Goal: Task Accomplishment & Management: Complete application form

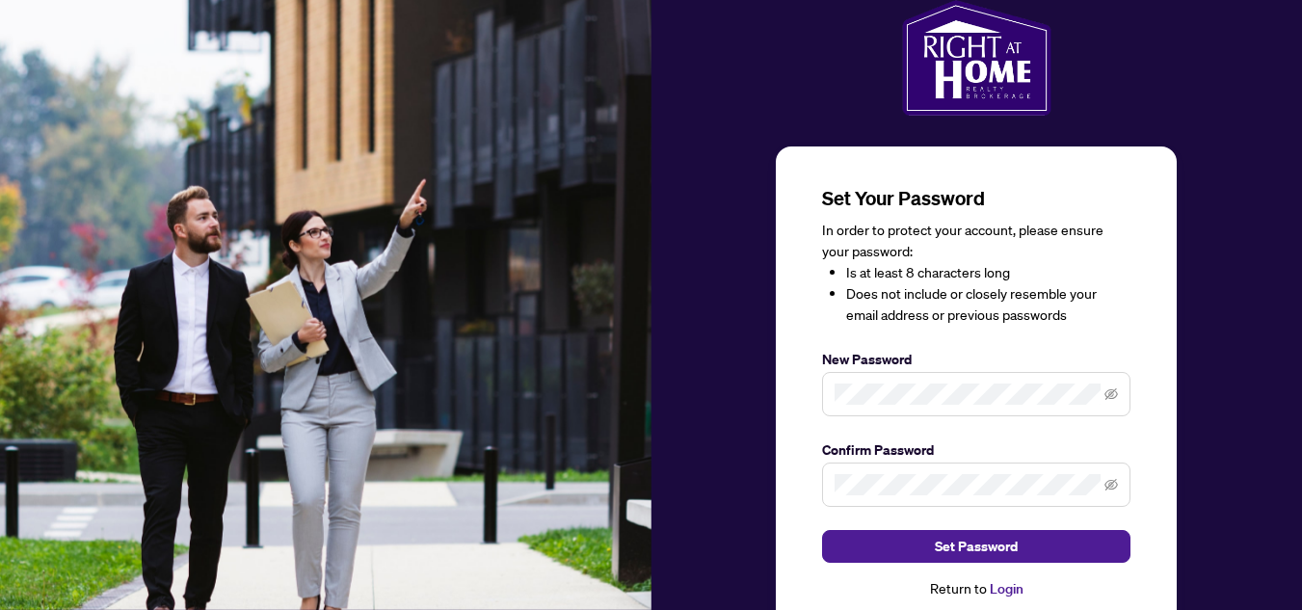
click at [1024, 358] on label "New Password" at bounding box center [976, 359] width 308 height 21
click at [1110, 387] on icon "eye-invisible" at bounding box center [1110, 393] width 13 height 13
click at [965, 472] on span at bounding box center [976, 485] width 308 height 44
click at [715, 409] on div "Set Your Password In order to protect your account, please ensure your password…" at bounding box center [976, 342] width 651 height 684
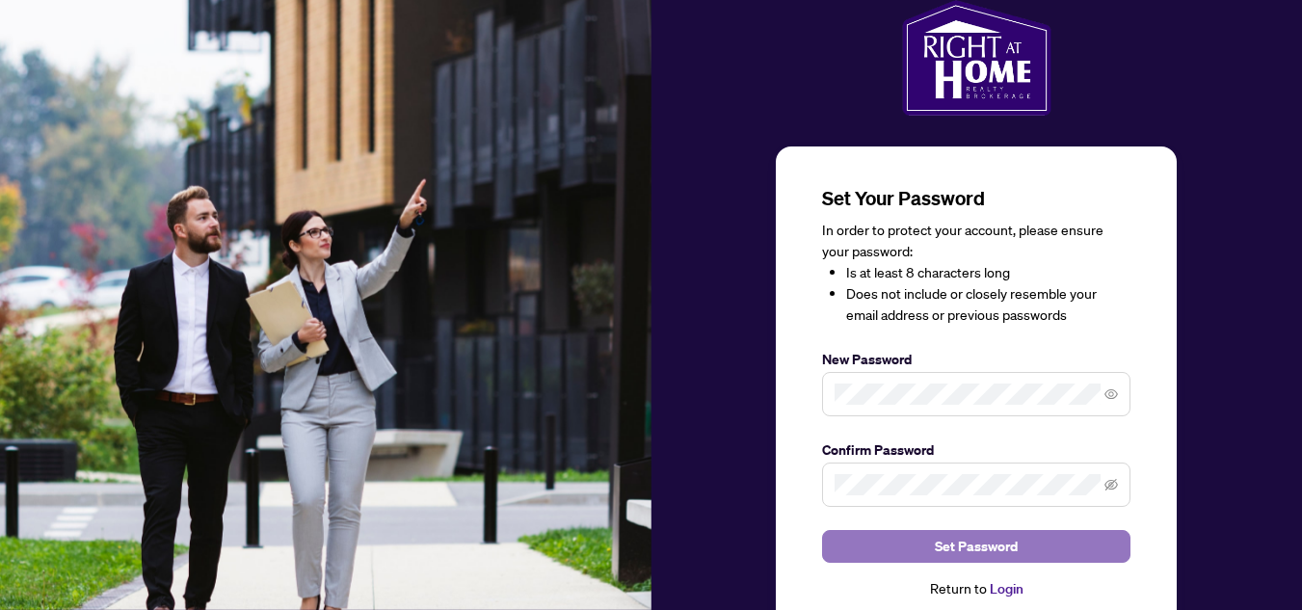
click at [956, 540] on span "Set Password" at bounding box center [976, 546] width 83 height 31
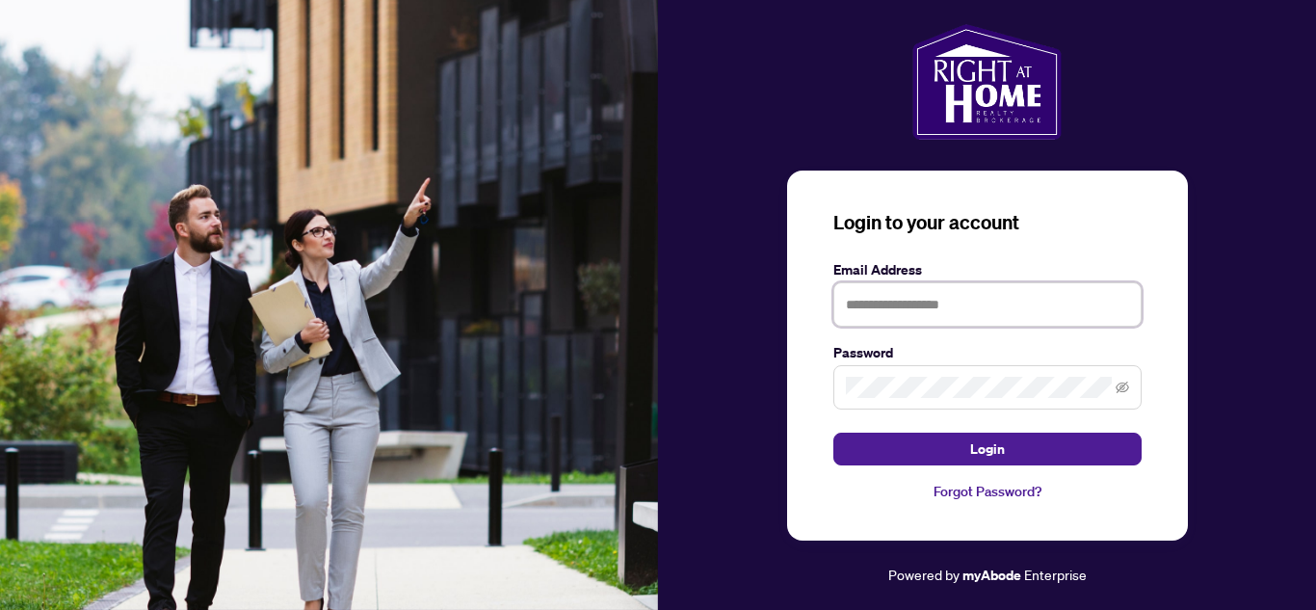
click at [1012, 302] on input "text" at bounding box center [988, 304] width 308 height 44
type input "**********"
click at [834, 433] on button "Login" at bounding box center [988, 449] width 308 height 33
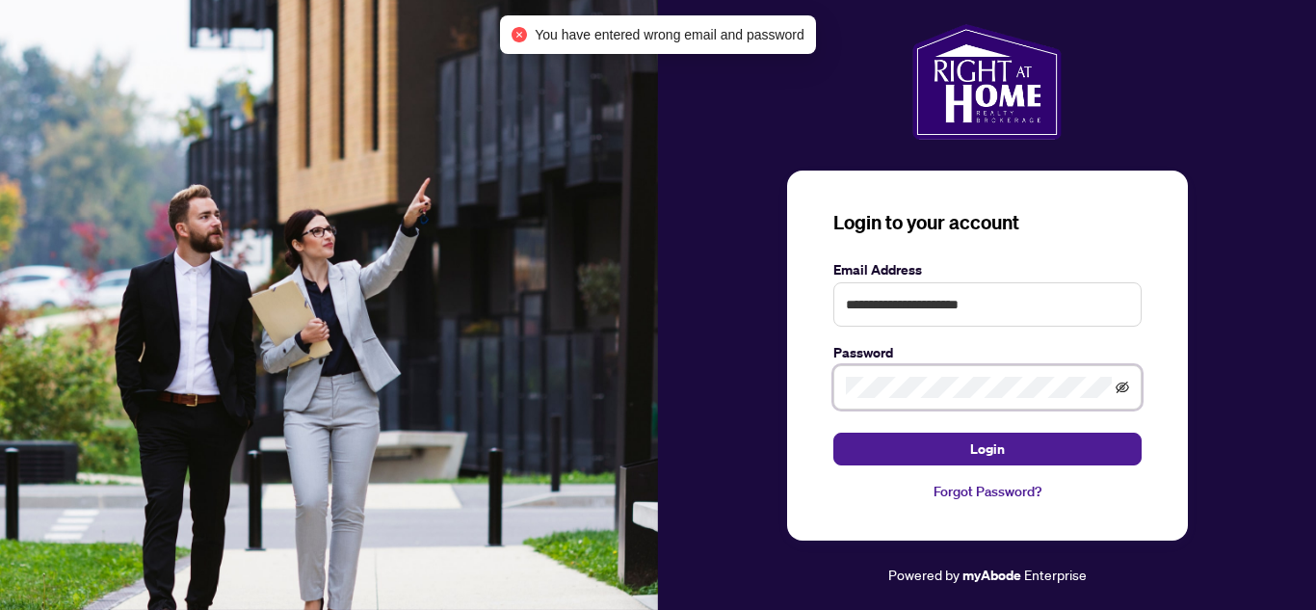
click at [1120, 383] on icon "eye-invisible" at bounding box center [1122, 387] width 13 height 13
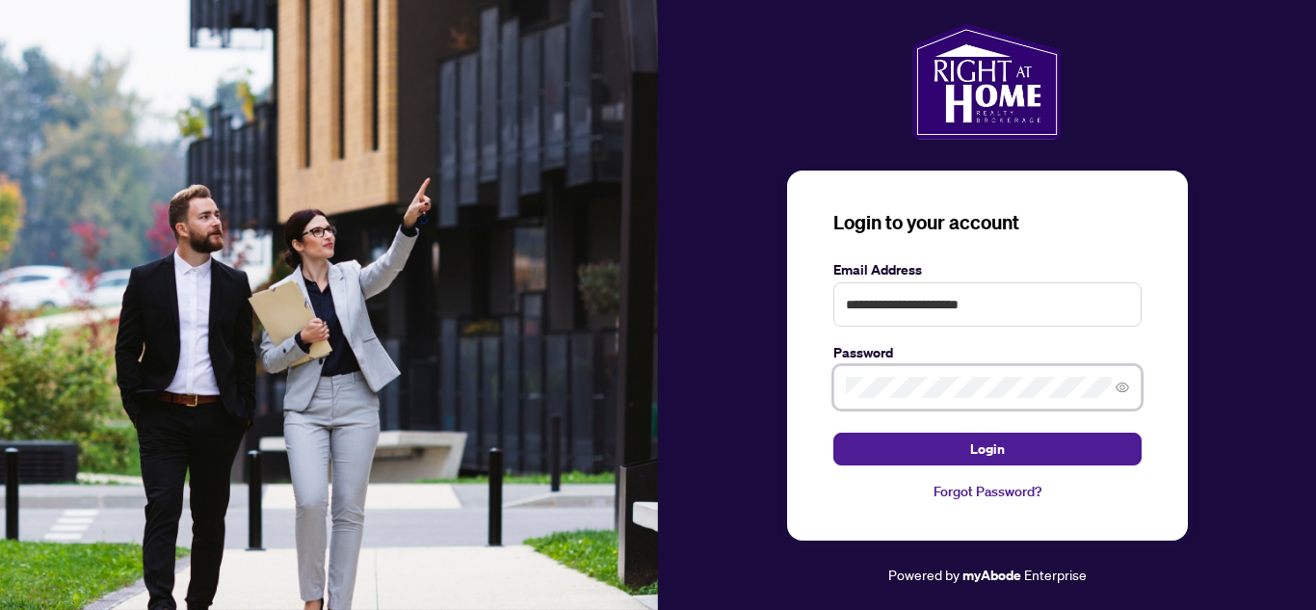
click at [761, 385] on div "**********" at bounding box center [987, 305] width 658 height 562
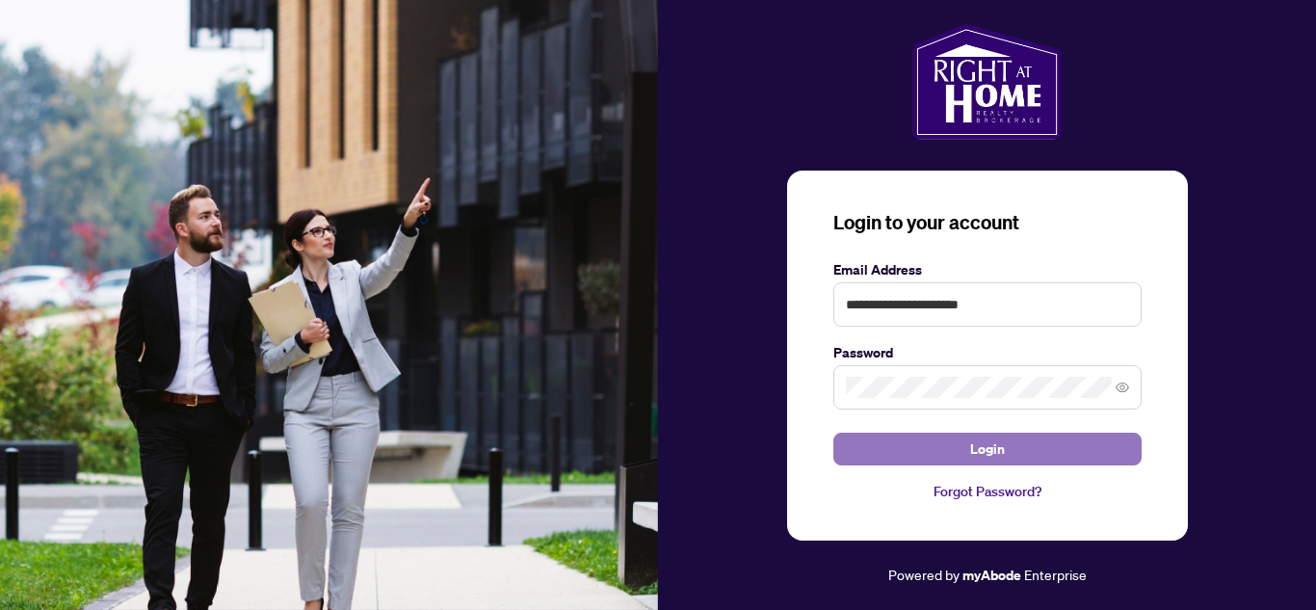
click at [879, 442] on button "Login" at bounding box center [988, 449] width 308 height 33
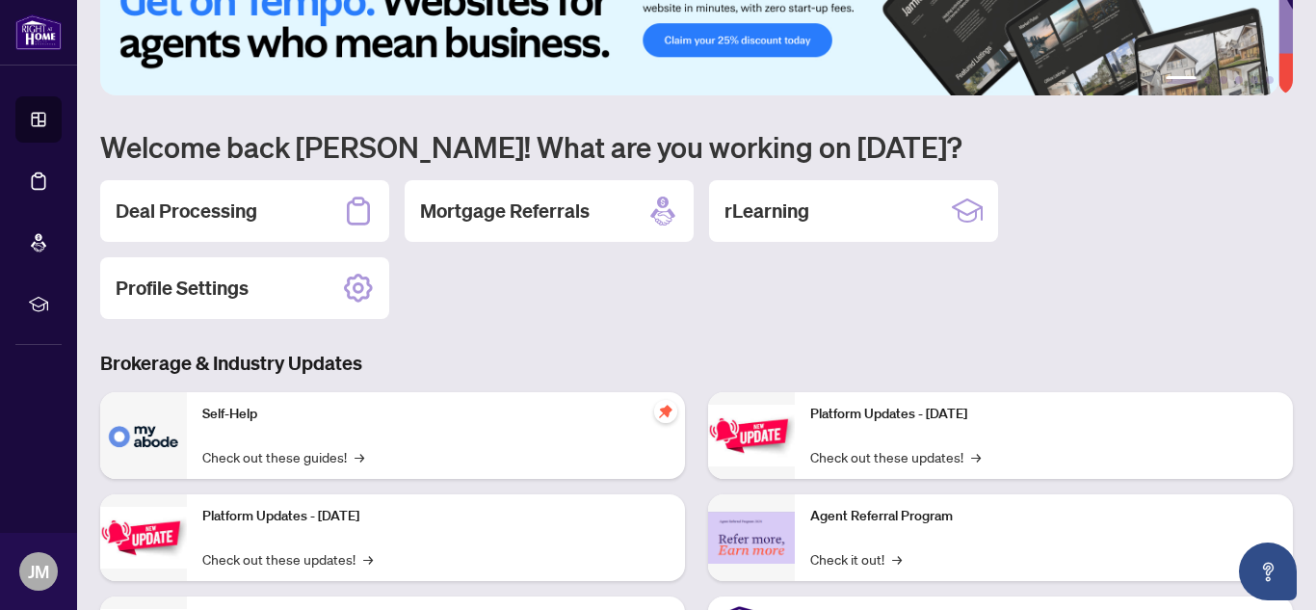
scroll to position [52, 0]
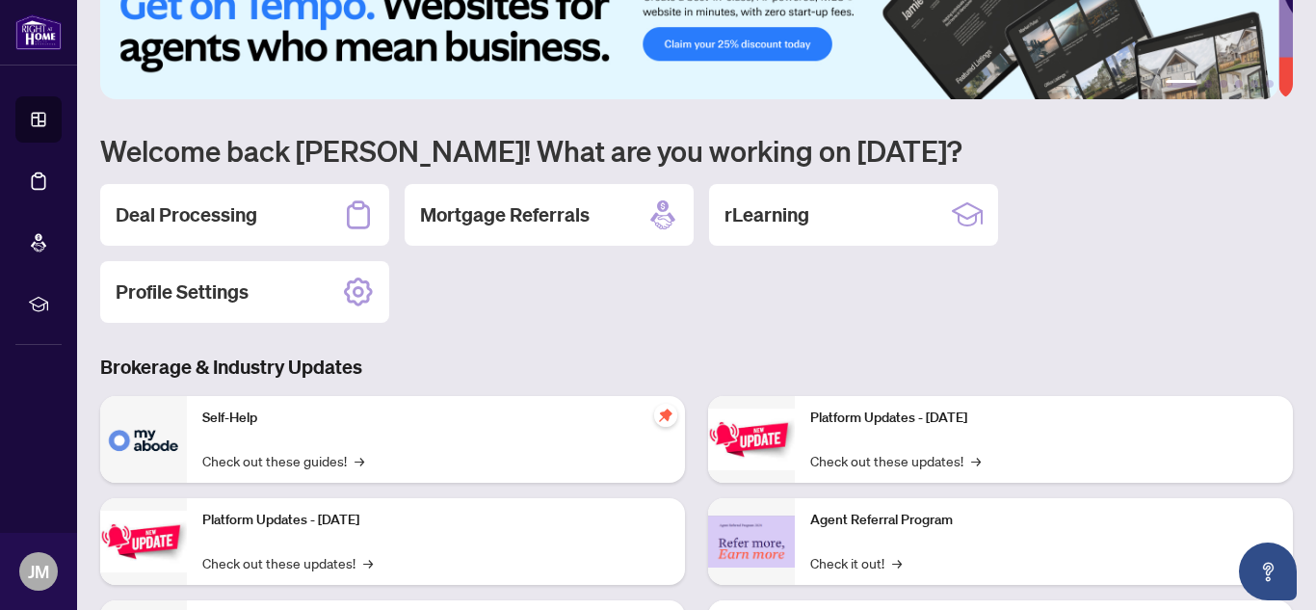
click at [266, 411] on p "Self-Help" at bounding box center [435, 418] width 467 height 21
click at [166, 423] on img at bounding box center [143, 439] width 87 height 87
click at [214, 455] on link "Check out these guides! →" at bounding box center [283, 460] width 162 height 21
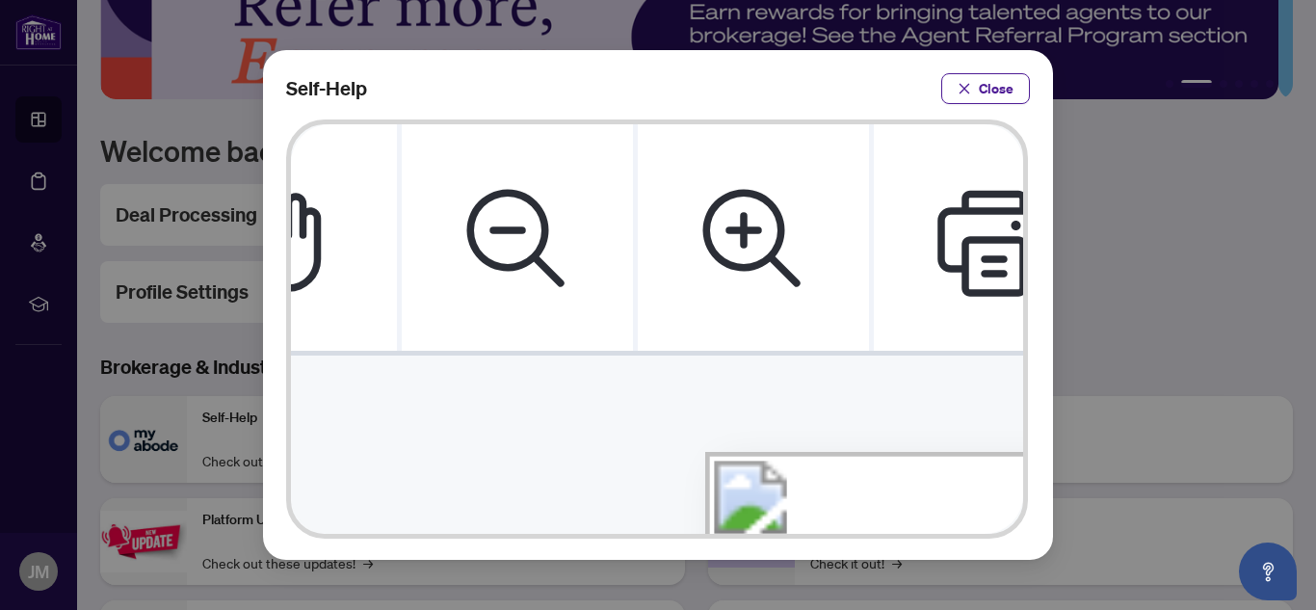
scroll to position [0, 0]
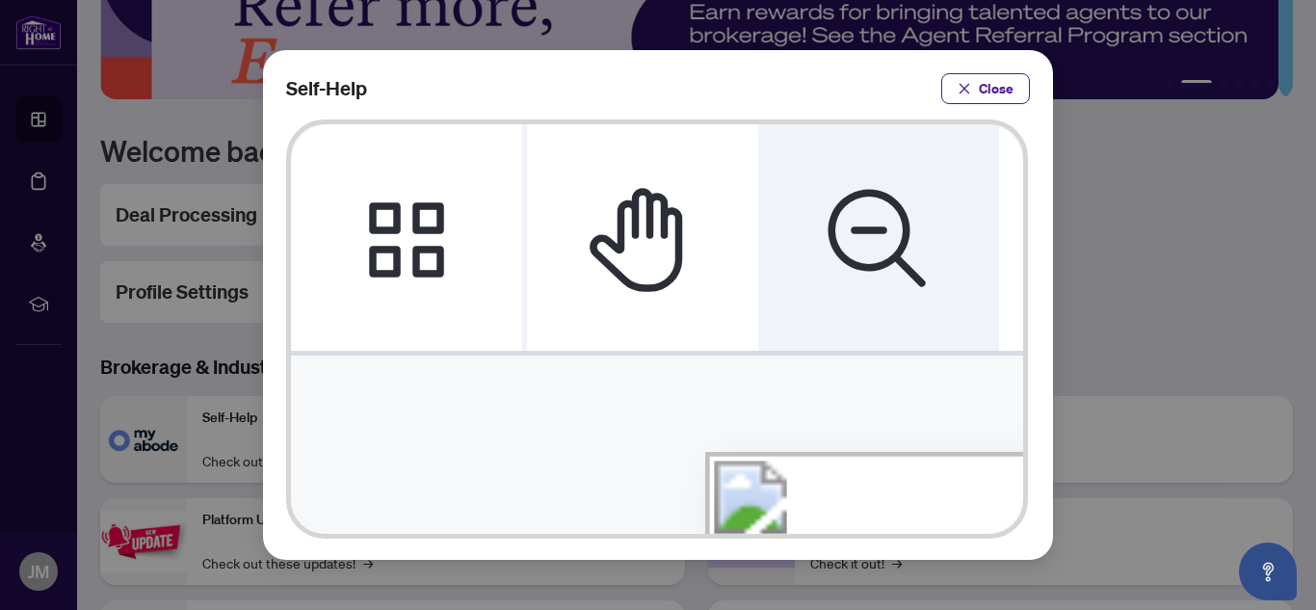
click at [825, 215] on icon "Zoom Out" at bounding box center [879, 238] width 116 height 116
click at [835, 225] on icon "Zoom Out" at bounding box center [879, 238] width 116 height 116
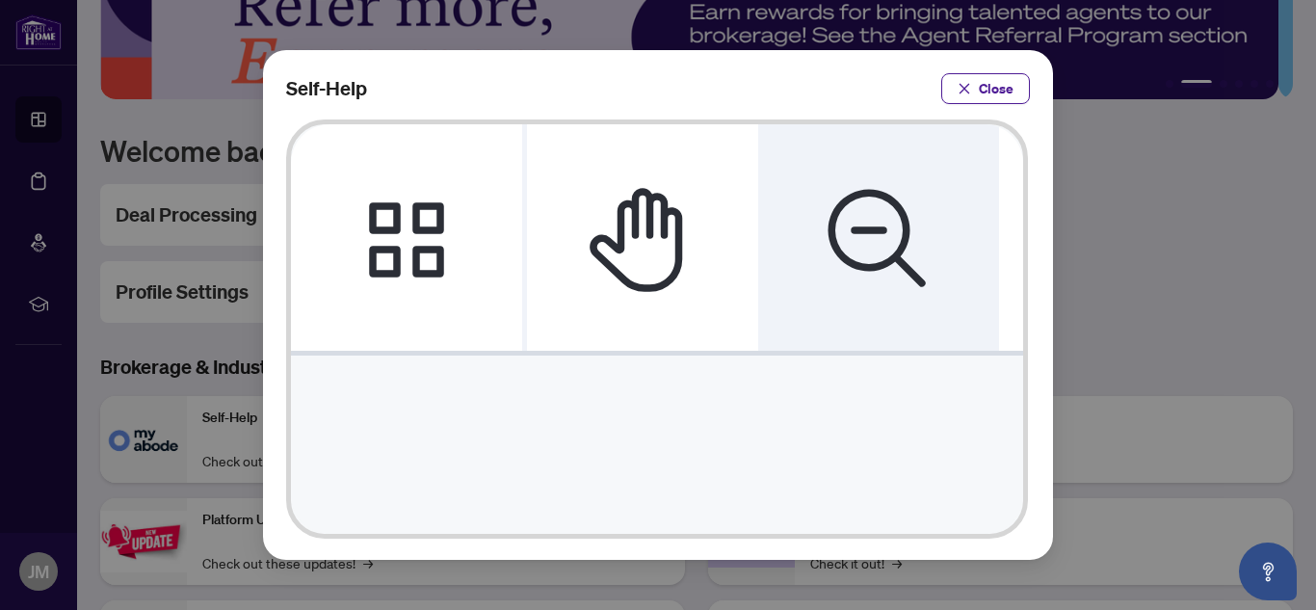
scroll to position [1, 0]
click at [832, 223] on icon "Zoom Out" at bounding box center [879, 238] width 116 height 116
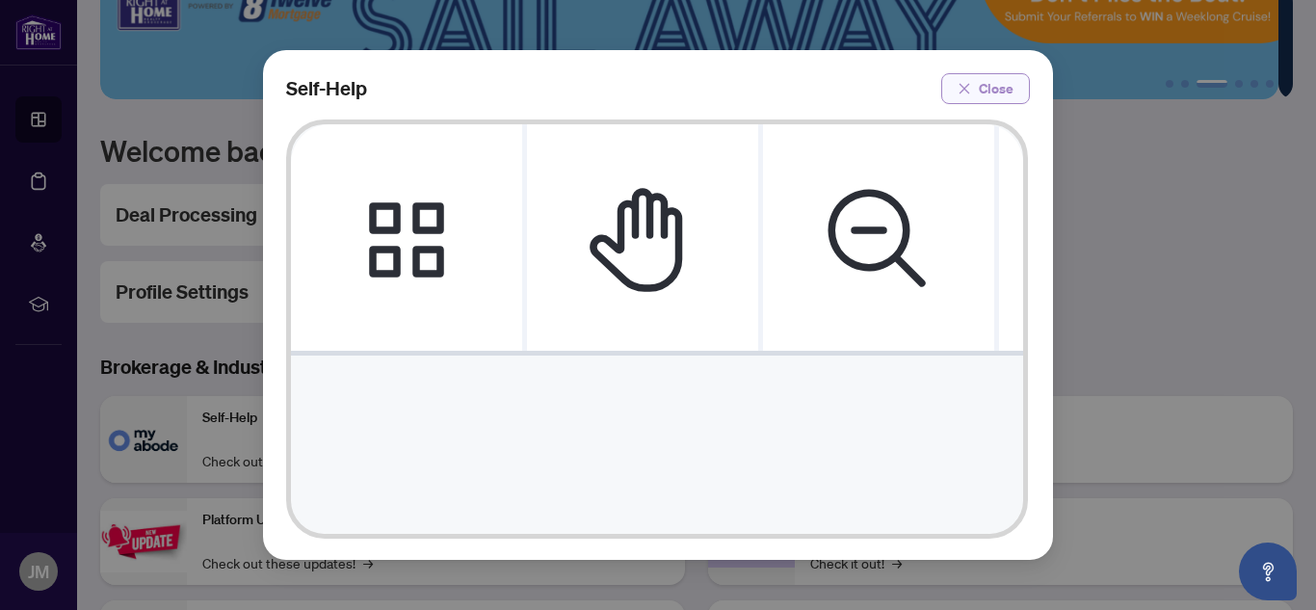
click at [973, 95] on button "Close" at bounding box center [985, 88] width 89 height 31
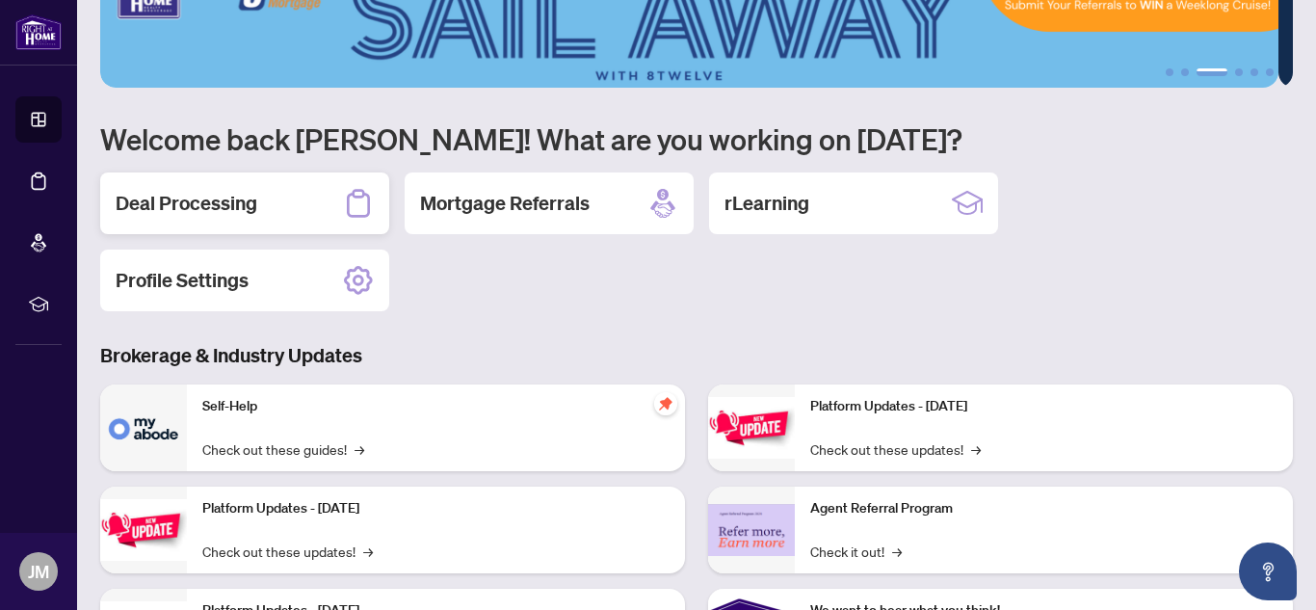
scroll to position [63, 0]
click at [185, 214] on h2 "Deal Processing" at bounding box center [187, 204] width 142 height 27
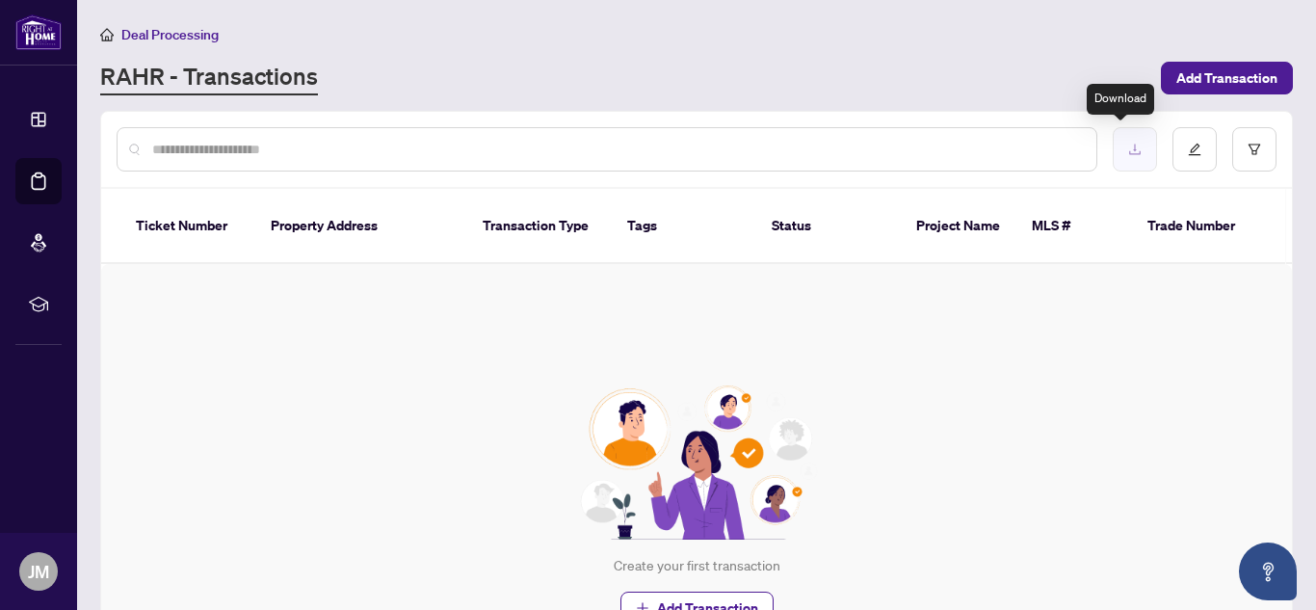
click at [1115, 158] on button "button" at bounding box center [1135, 149] width 44 height 44
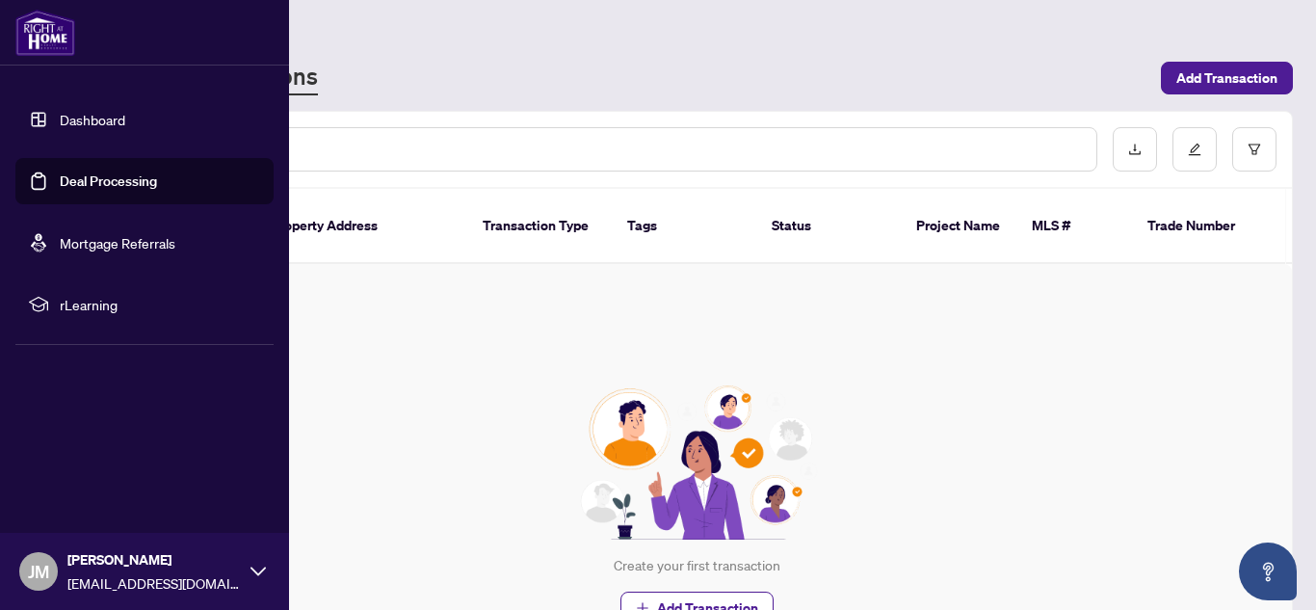
click at [60, 128] on link "Dashboard" at bounding box center [93, 119] width 66 height 17
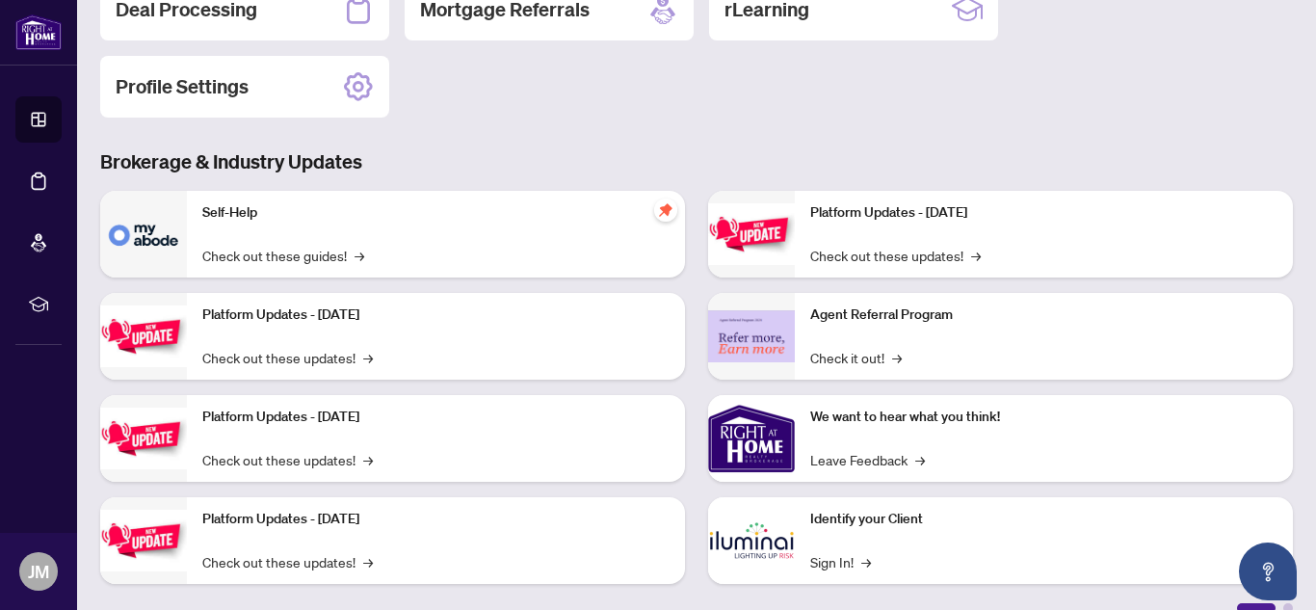
scroll to position [281, 0]
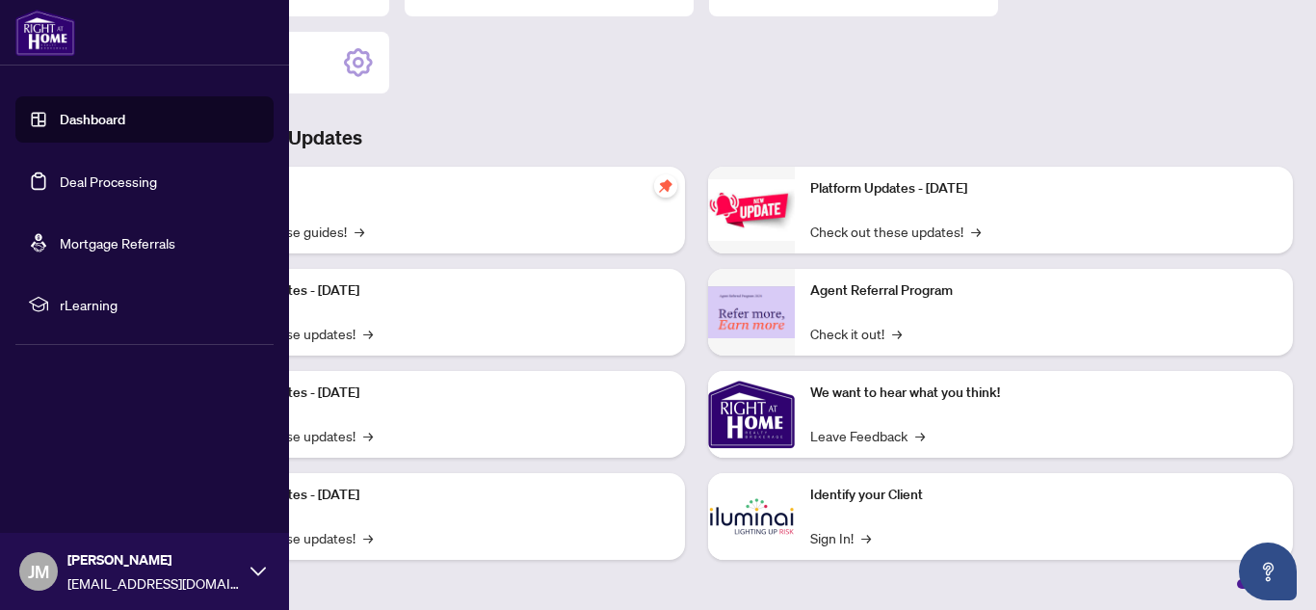
click at [60, 114] on link "Dashboard" at bounding box center [93, 119] width 66 height 17
click at [73, 176] on link "Deal Processing" at bounding box center [108, 180] width 97 height 17
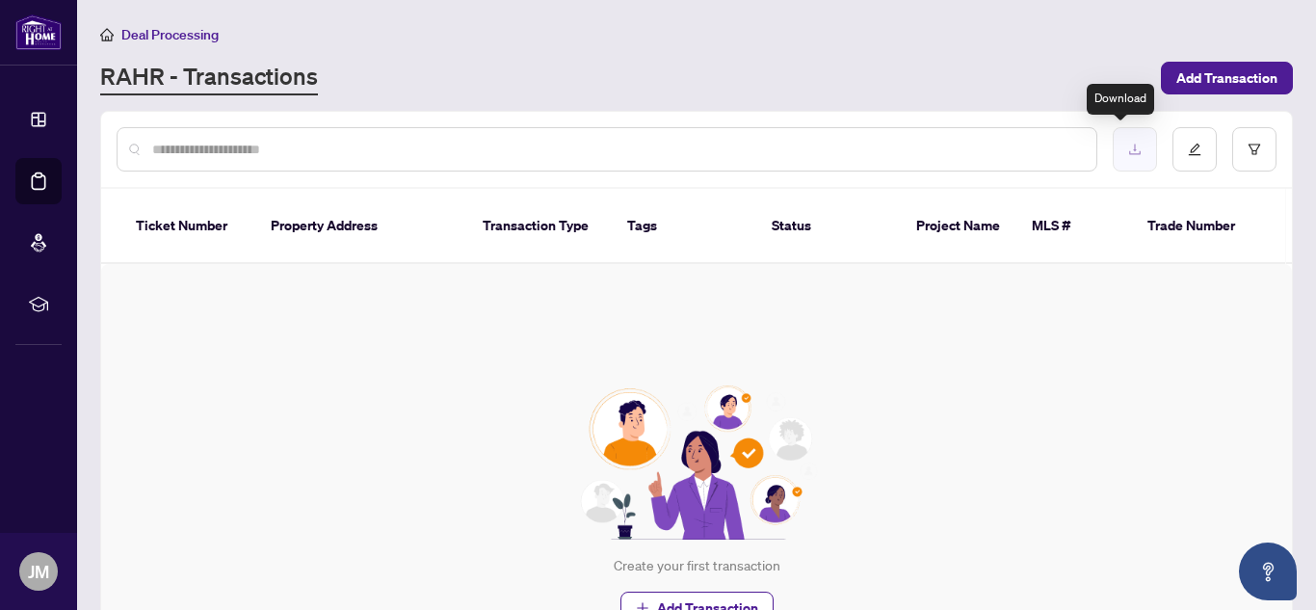
click at [1113, 159] on button "button" at bounding box center [1135, 149] width 44 height 44
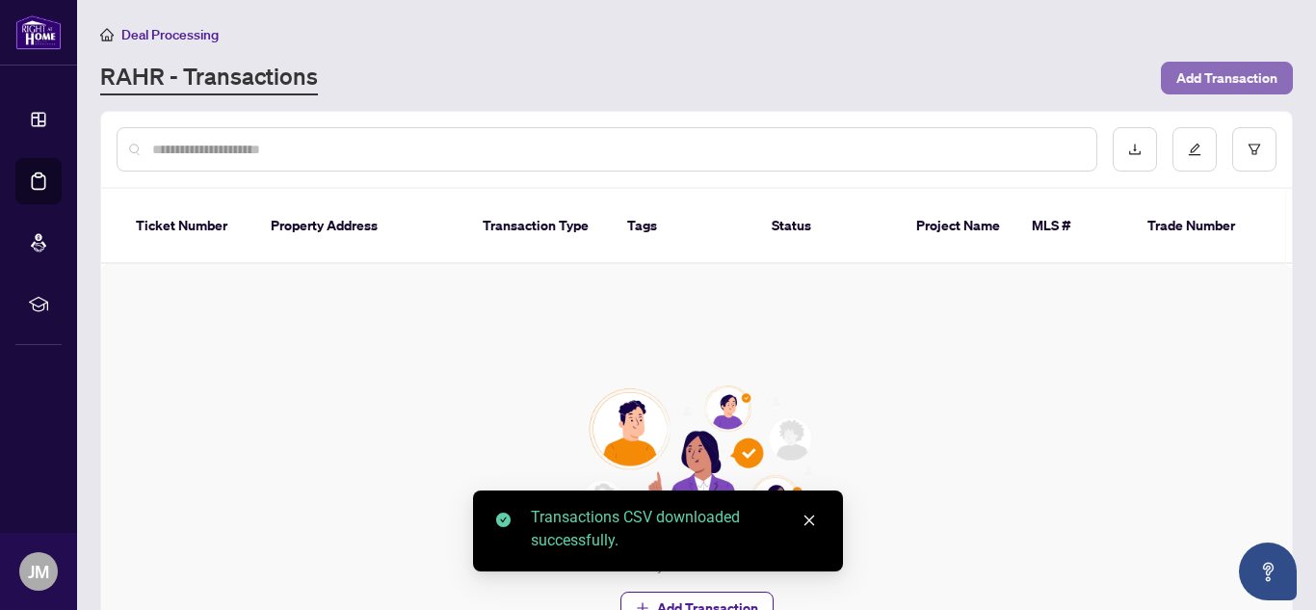
click at [1212, 79] on span "Add Transaction" at bounding box center [1227, 78] width 101 height 31
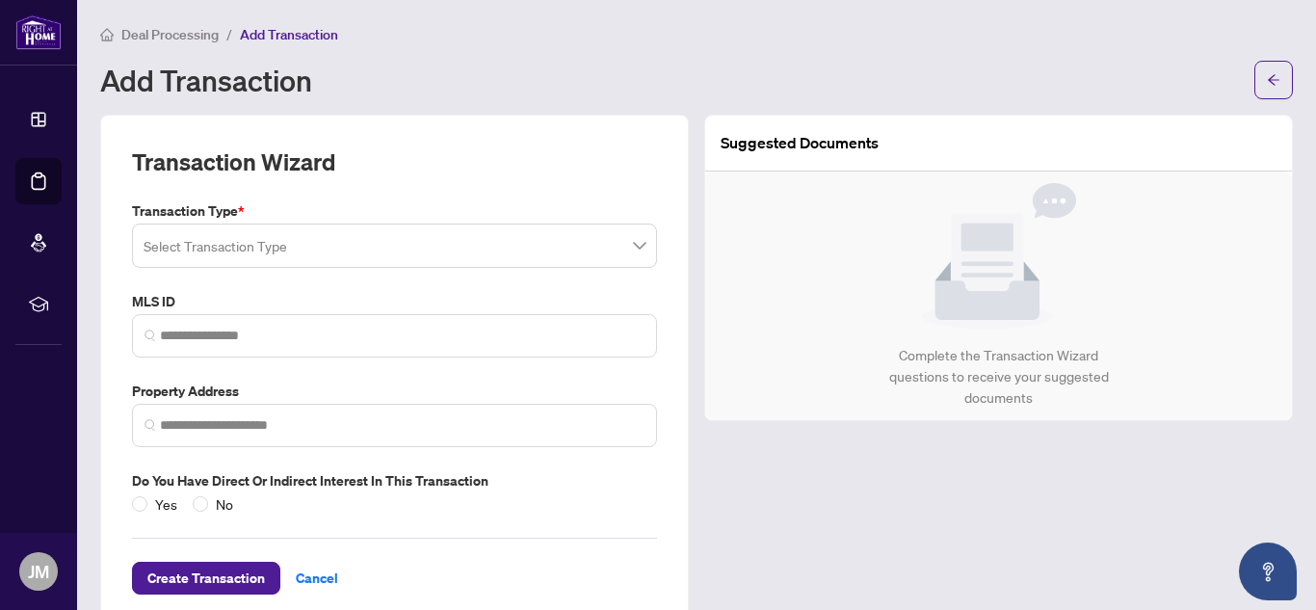
click at [394, 244] on input "search" at bounding box center [386, 248] width 485 height 42
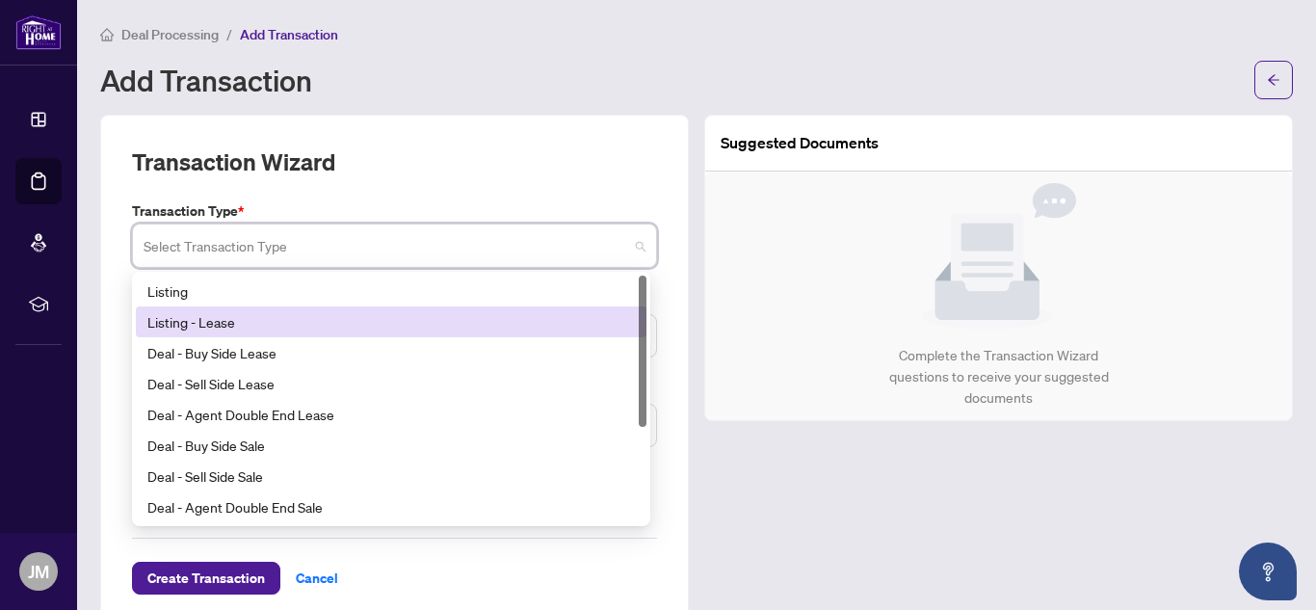
click at [480, 316] on div "Listing - Lease" at bounding box center [391, 321] width 488 height 21
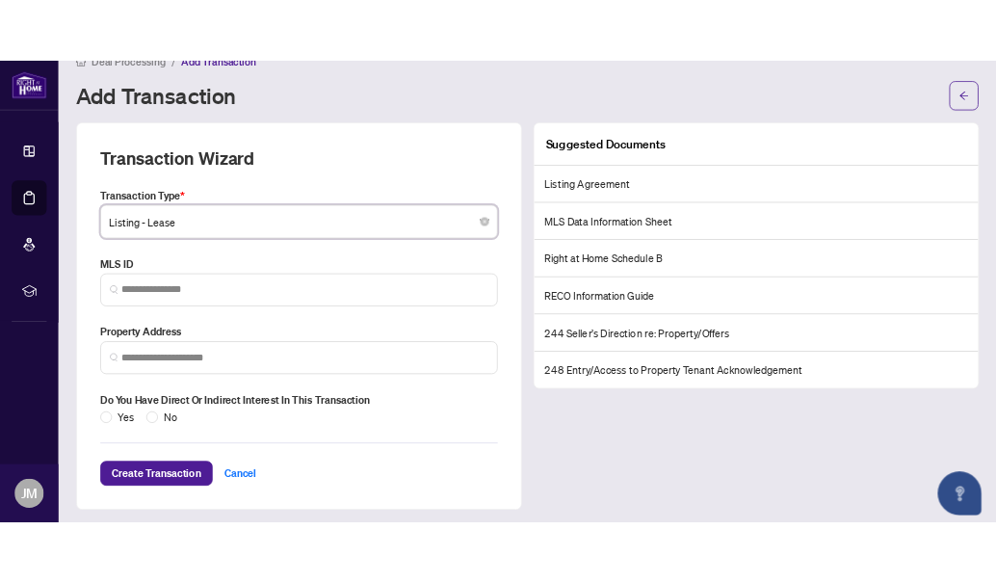
scroll to position [35, 0]
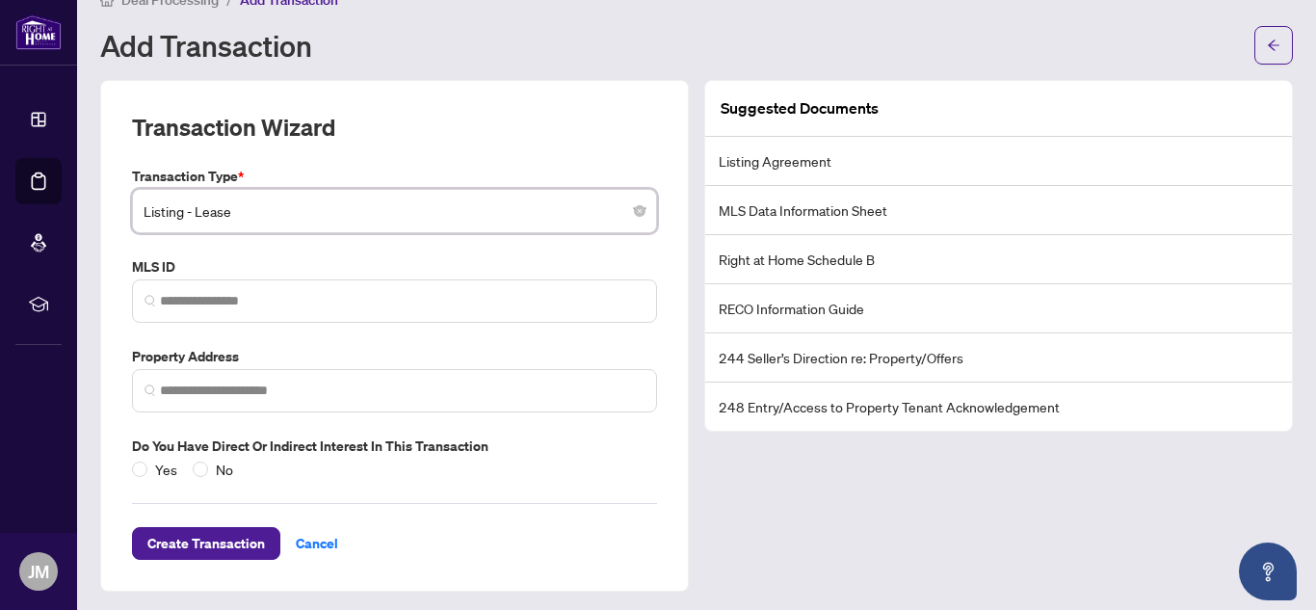
click at [530, 259] on label "MLS ID" at bounding box center [394, 266] width 525 height 21
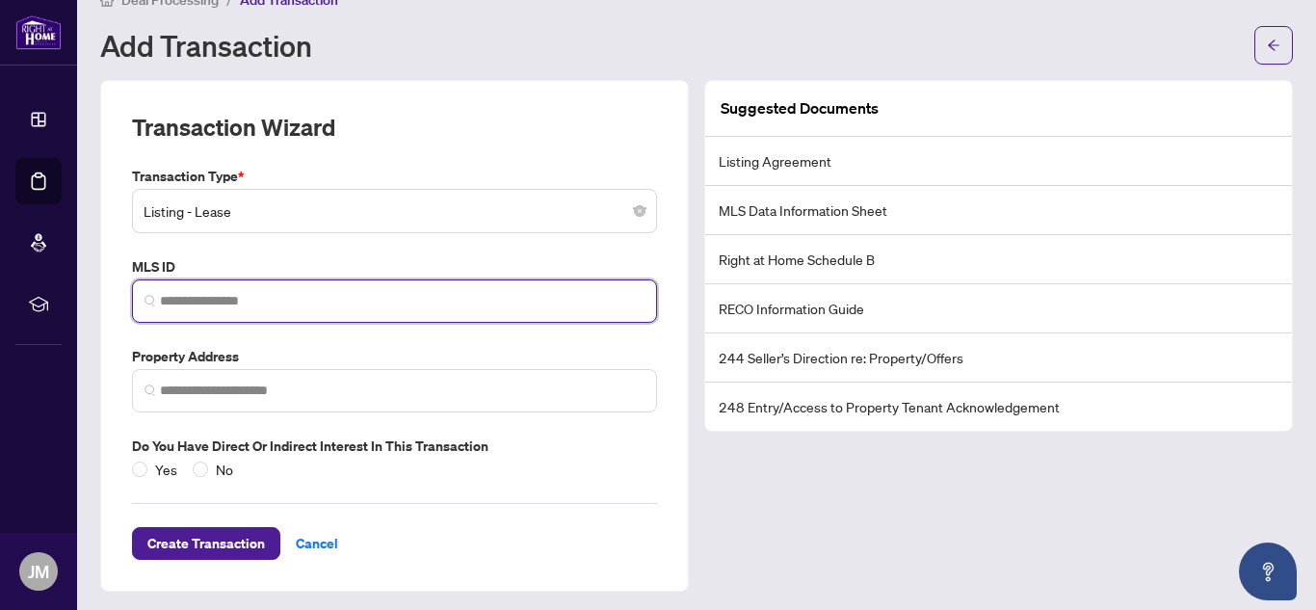
click at [418, 294] on input "search" at bounding box center [402, 301] width 485 height 20
click at [345, 409] on span at bounding box center [394, 390] width 525 height 43
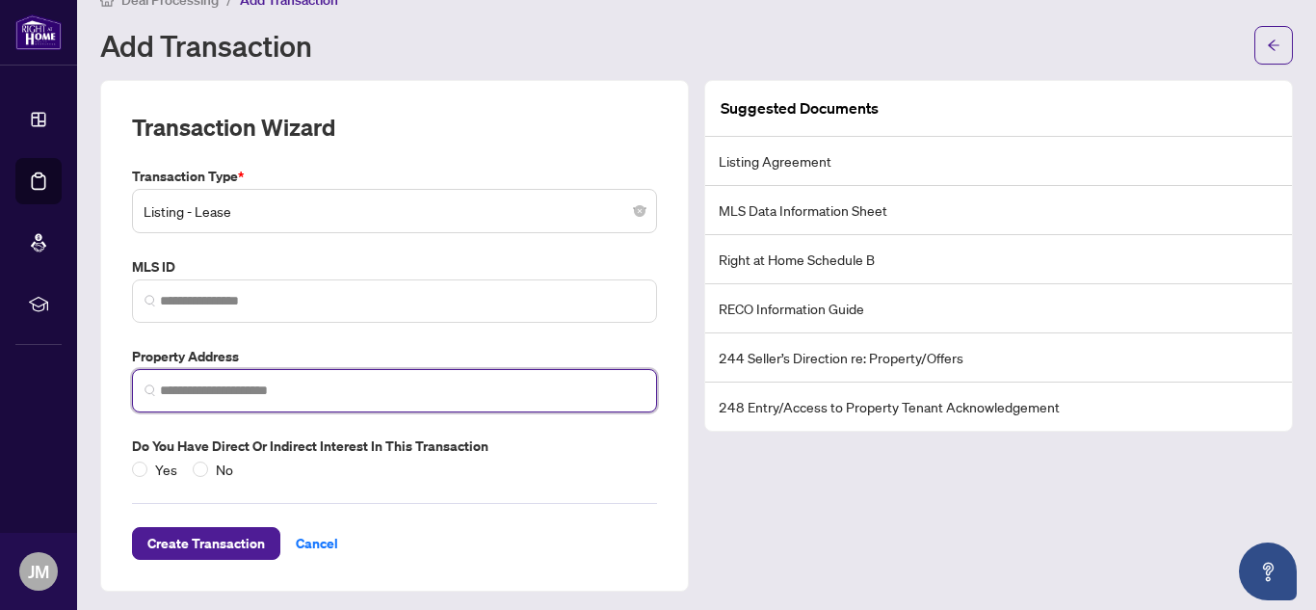
click at [342, 395] on input "search" at bounding box center [402, 391] width 485 height 20
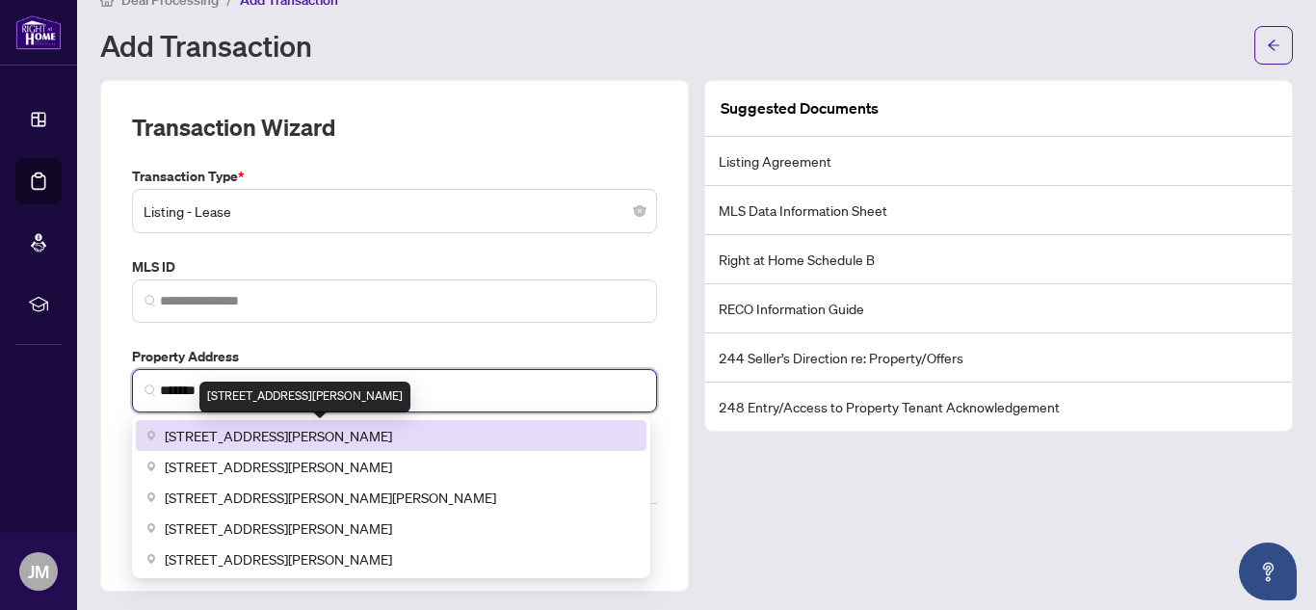
click at [362, 435] on span "[STREET_ADDRESS][PERSON_NAME]" at bounding box center [278, 435] width 227 height 21
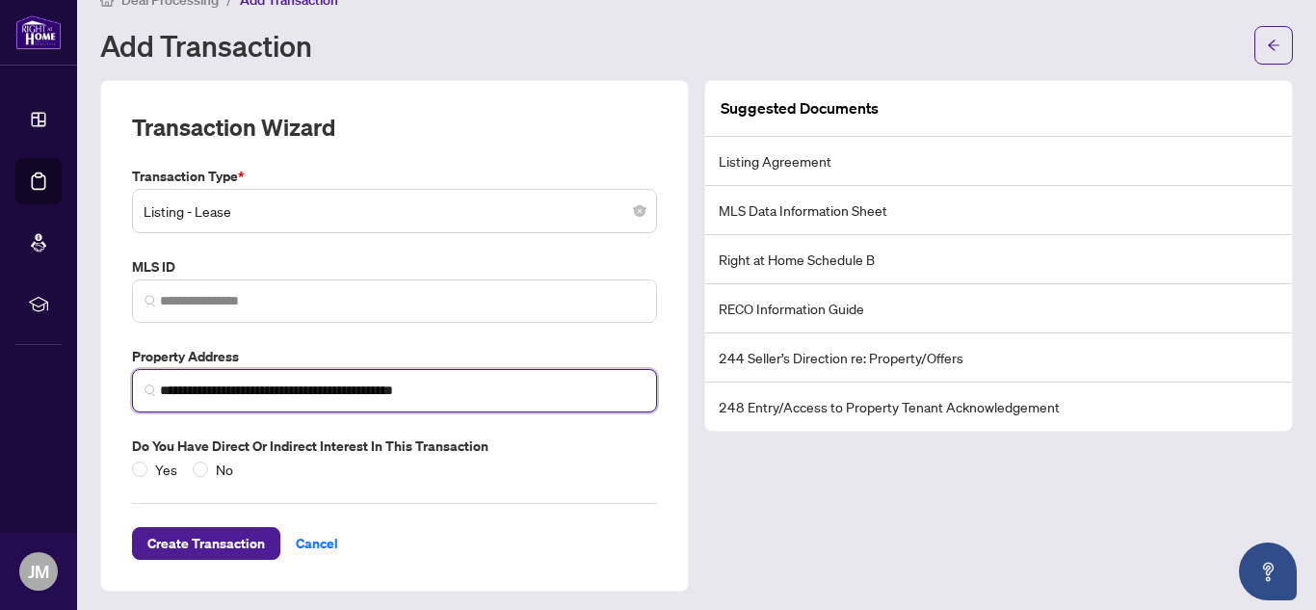
click at [160, 384] on input "**********" at bounding box center [402, 391] width 485 height 20
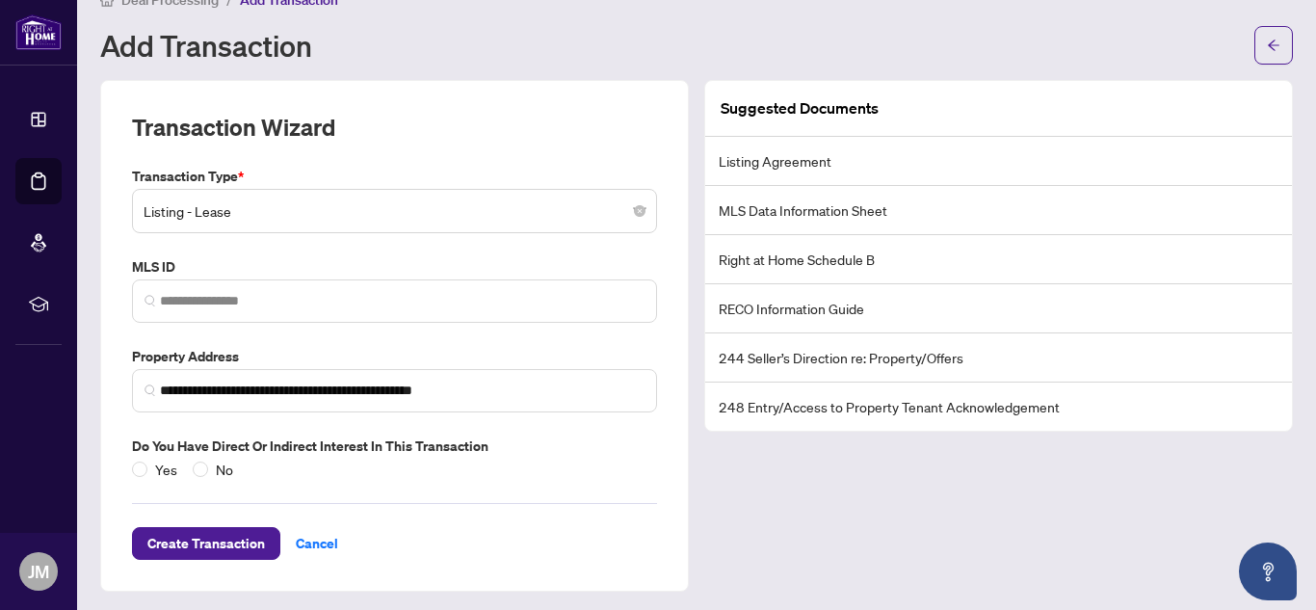
click at [1015, 170] on li "Listing Agreement" at bounding box center [998, 161] width 587 height 49
click at [791, 119] on article "Suggested Documents" at bounding box center [800, 108] width 158 height 24
click at [470, 366] on div "**********" at bounding box center [394, 379] width 541 height 66
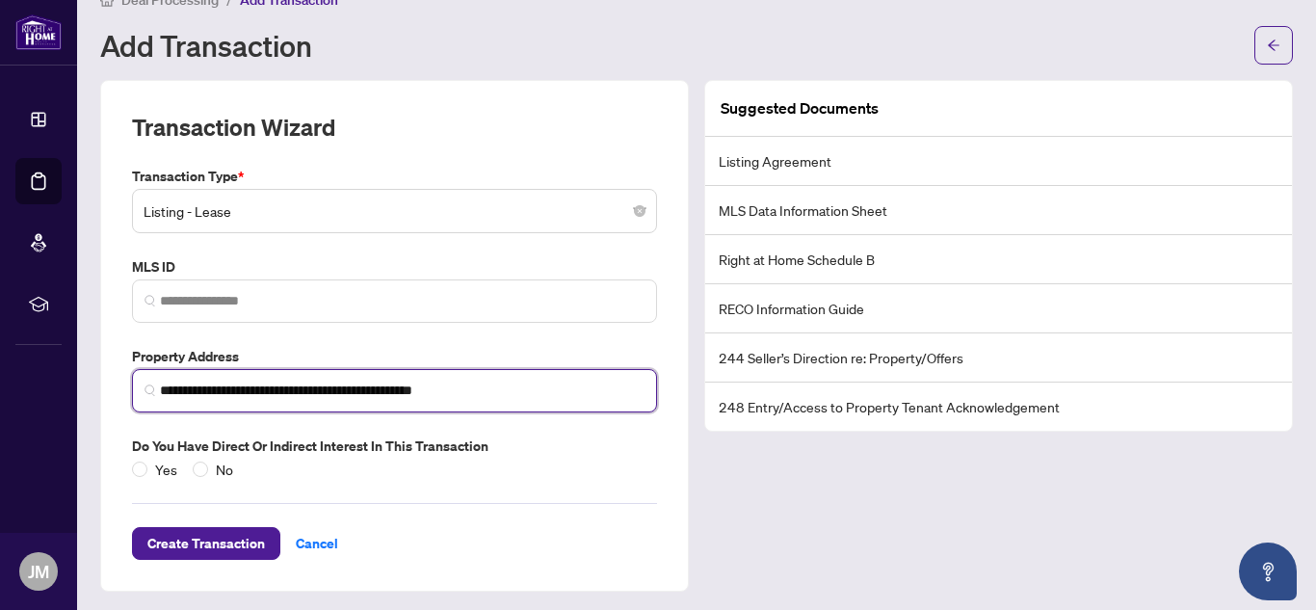
click at [441, 391] on input "**********" at bounding box center [402, 391] width 485 height 20
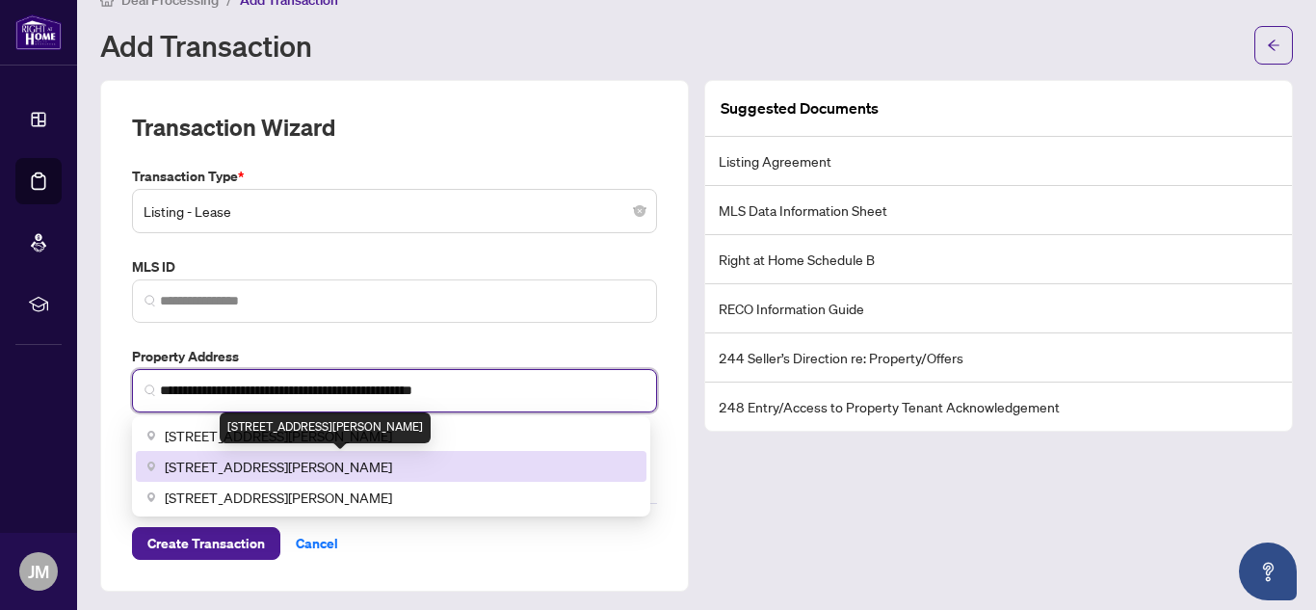
click at [322, 470] on span "[STREET_ADDRESS][PERSON_NAME]" at bounding box center [278, 466] width 227 height 21
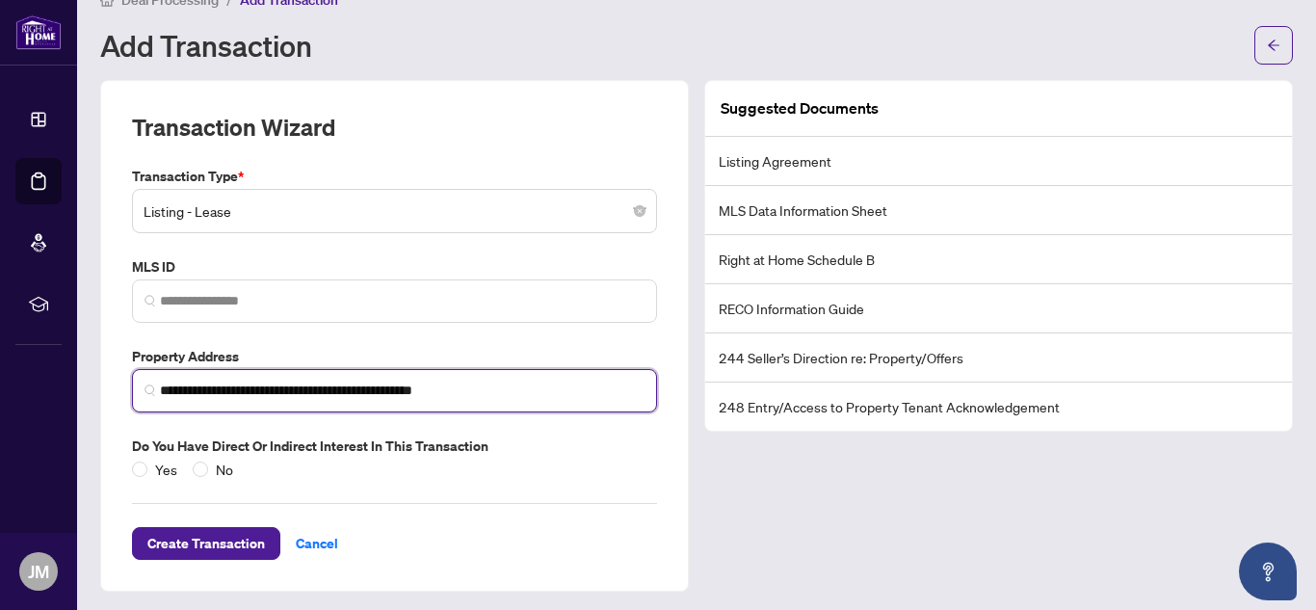
type input "**********"
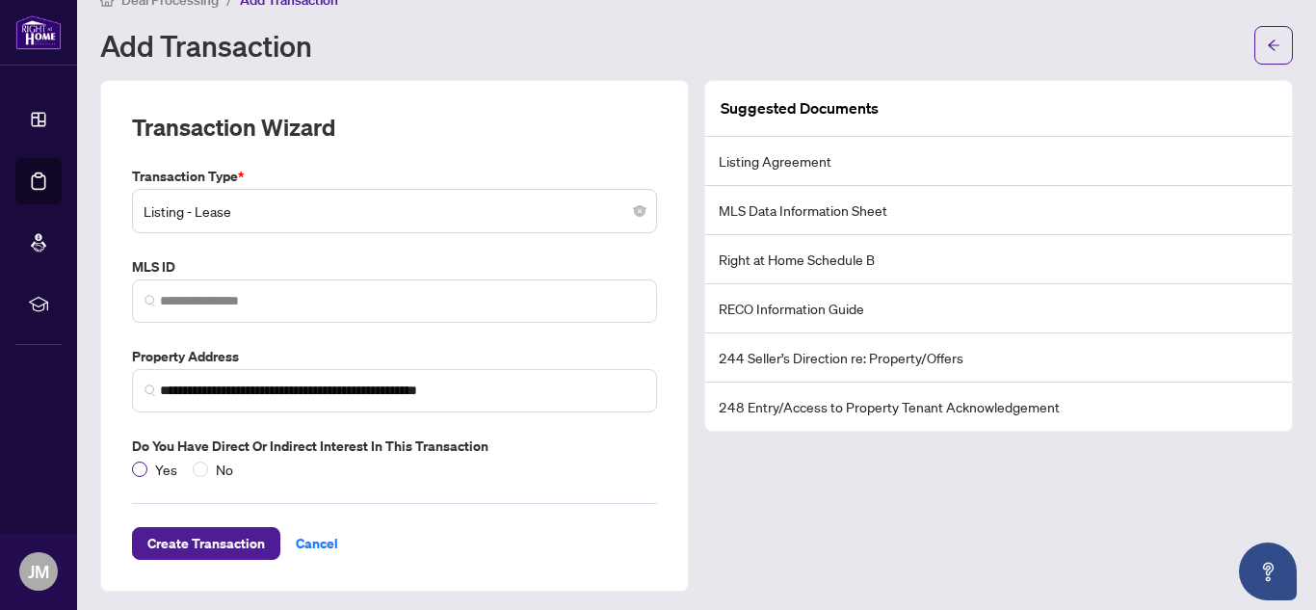
click at [164, 470] on span "Yes" at bounding box center [166, 469] width 38 height 21
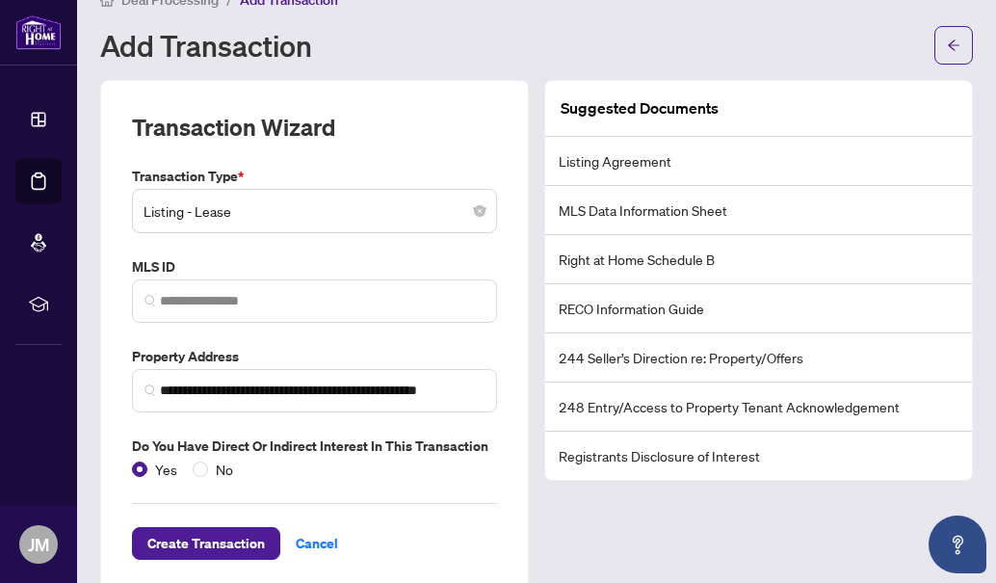
drag, startPoint x: 118, startPoint y: 188, endPoint x: 598, endPoint y: 0, distance: 516.3
click at [118, 188] on div "**********" at bounding box center [314, 336] width 429 height 512
click at [119, 308] on div "**********" at bounding box center [314, 336] width 429 height 512
click at [106, 307] on div "**********" at bounding box center [314, 336] width 429 height 512
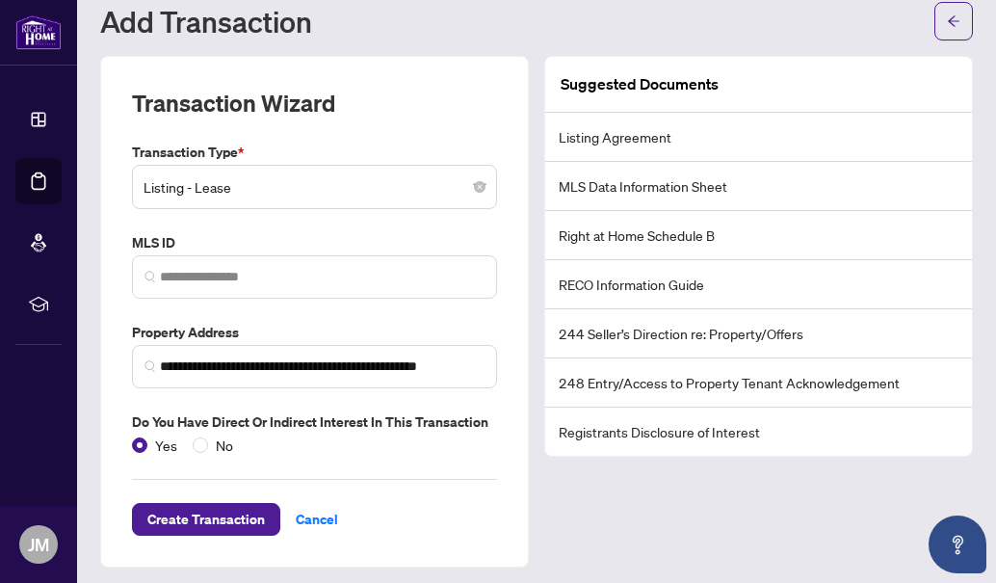
scroll to position [64, 0]
